Goal: Task Accomplishment & Management: Manage account settings

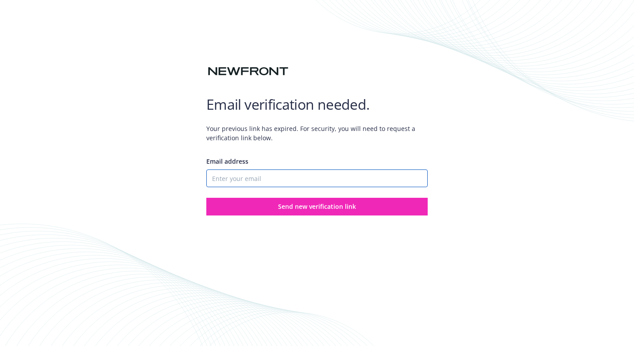
click at [250, 177] on input "Email address" at bounding box center [317, 179] width 222 height 18
type input "[EMAIL_ADDRESS][DOMAIN_NAME]"
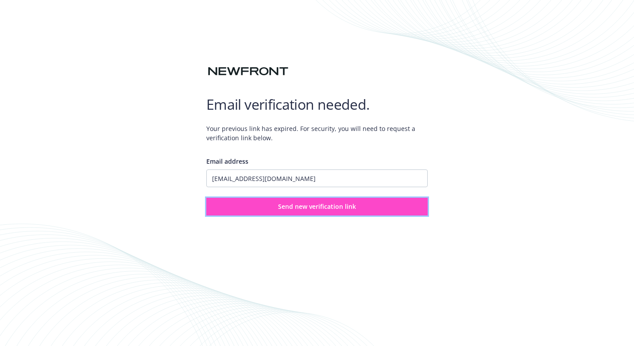
click at [330, 204] on span "Send new verification link" at bounding box center [317, 206] width 78 height 8
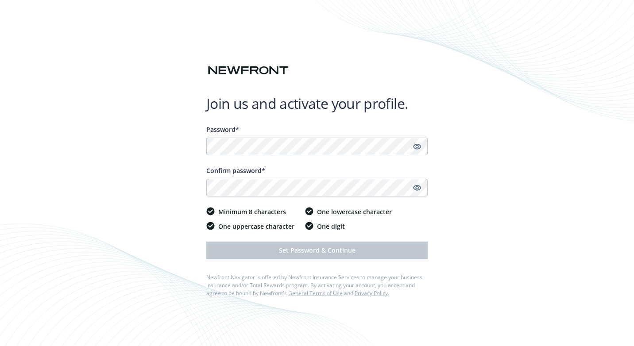
click at [422, 187] on link "Show password" at bounding box center [417, 188] width 11 height 11
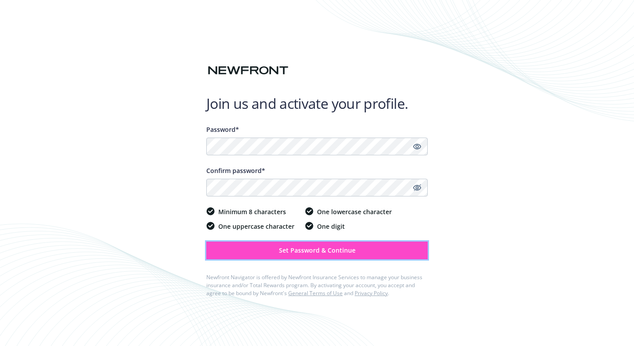
click at [302, 249] on span "Set Password & Continue" at bounding box center [317, 250] width 77 height 8
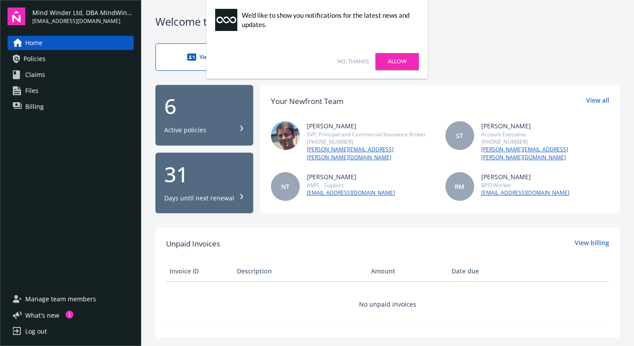
click at [352, 60] on link "No, thanks" at bounding box center [353, 62] width 31 height 8
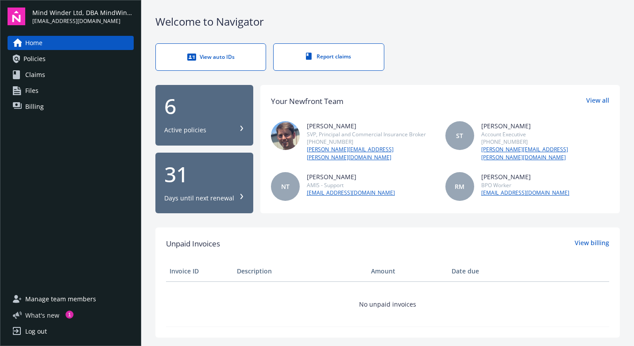
click at [50, 314] on span "What ' s new" at bounding box center [42, 315] width 34 height 9
click at [42, 58] on span "Policies" at bounding box center [34, 59] width 22 height 14
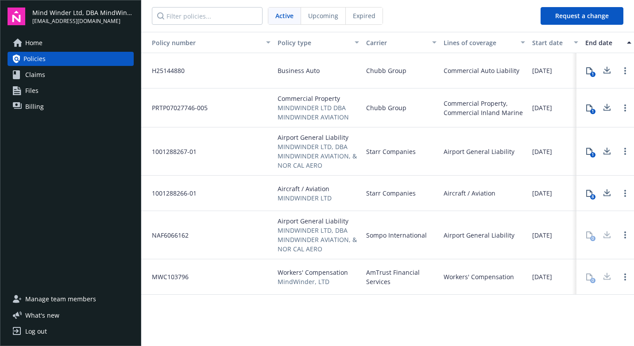
click at [38, 79] on span "Claims" at bounding box center [35, 75] width 20 height 14
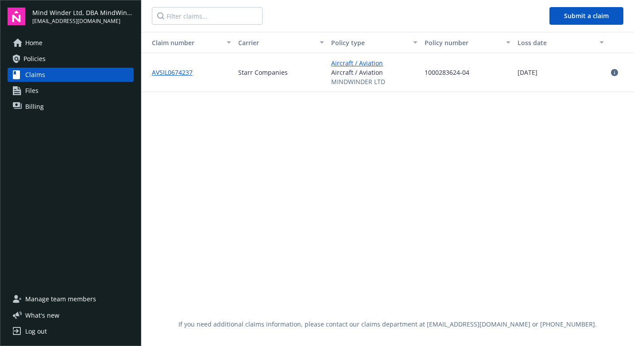
click at [36, 93] on span "Files" at bounding box center [31, 91] width 13 height 14
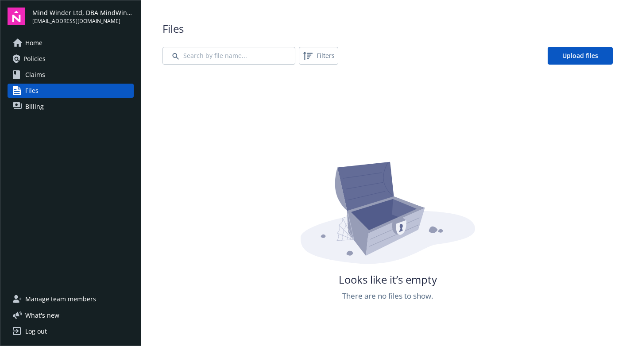
click at [36, 107] on span "Billing" at bounding box center [34, 107] width 19 height 14
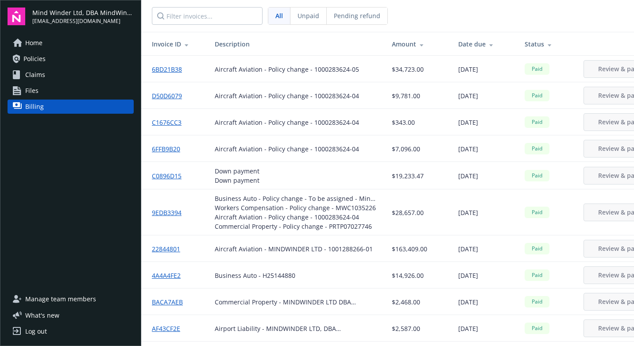
click at [35, 42] on span "Home" at bounding box center [33, 43] width 17 height 14
